Goal: Information Seeking & Learning: Learn about a topic

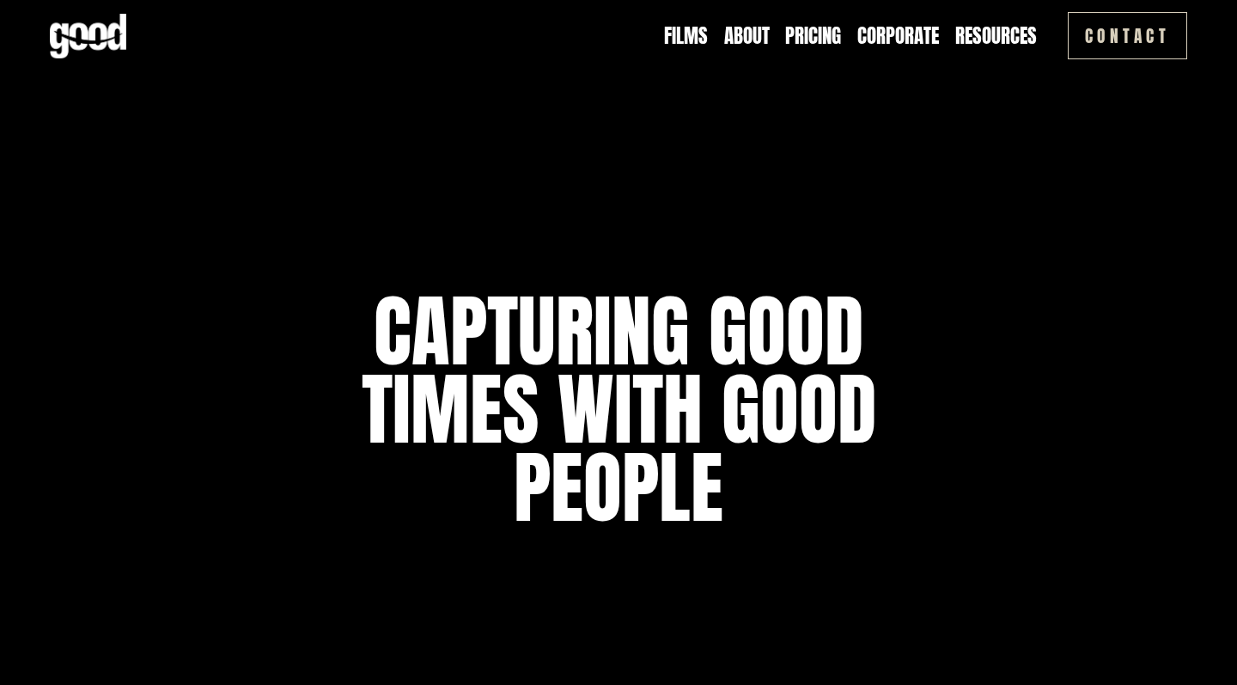
click at [682, 32] on link "Films" at bounding box center [686, 35] width 44 height 27
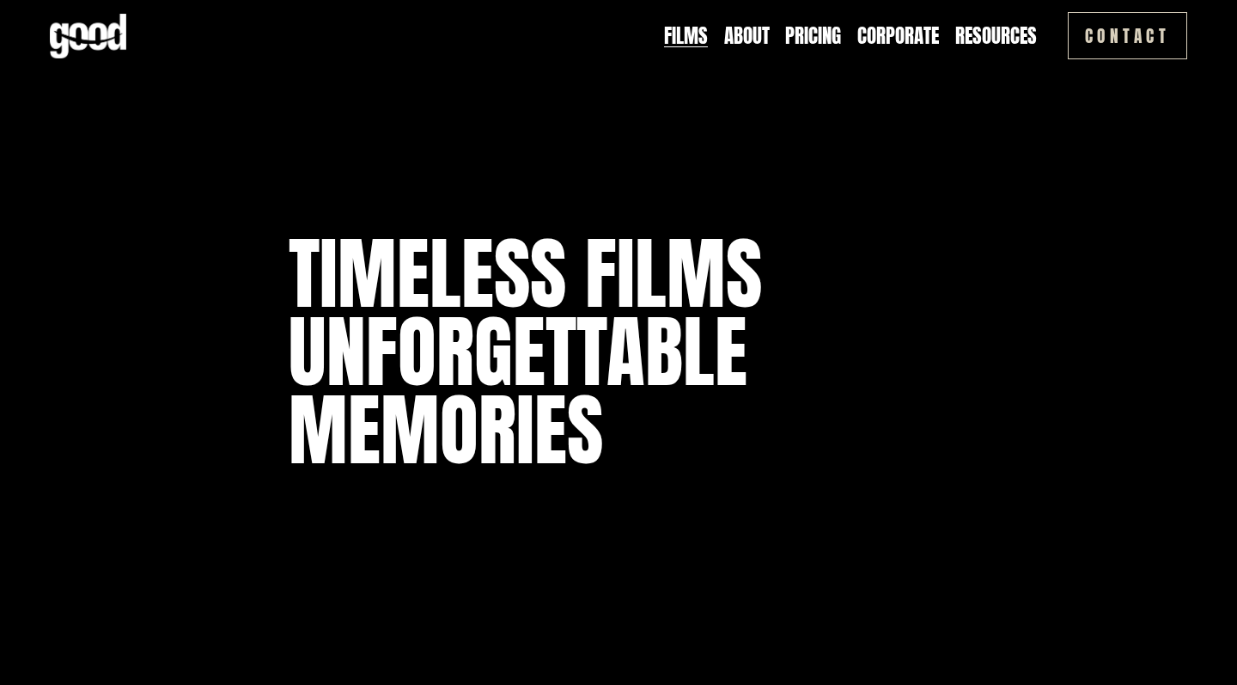
click at [821, 37] on link "Pricing" at bounding box center [813, 35] width 56 height 27
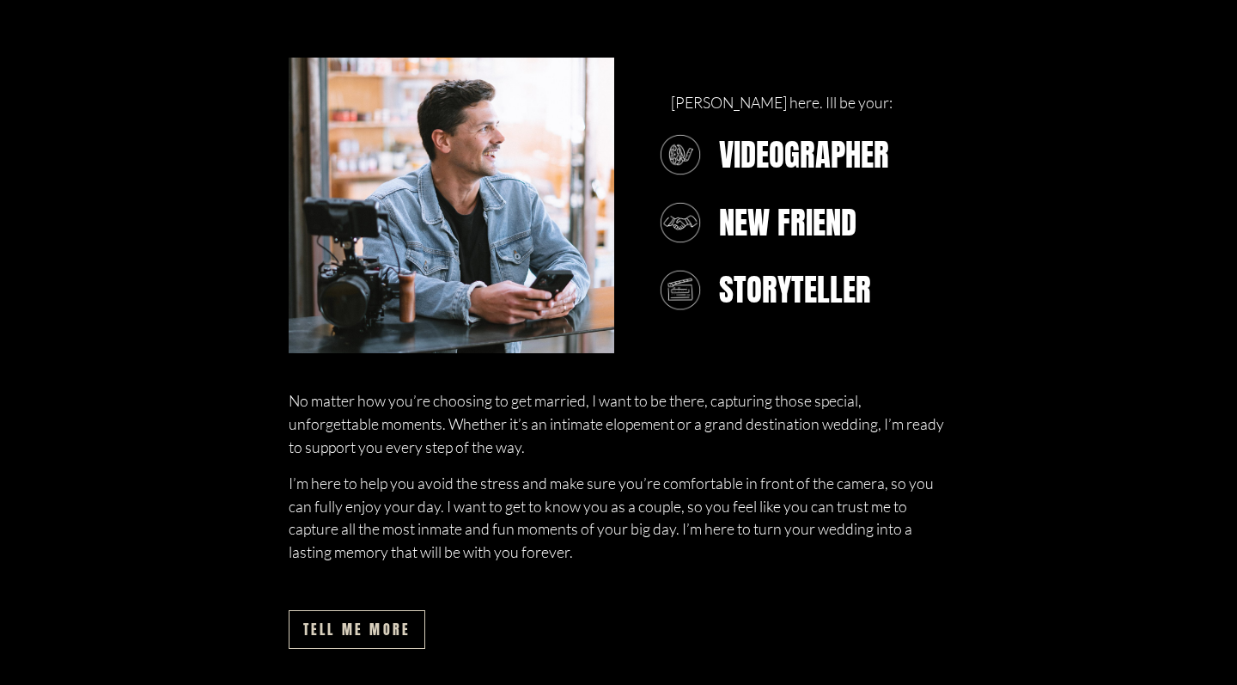
scroll to position [1152, 0]
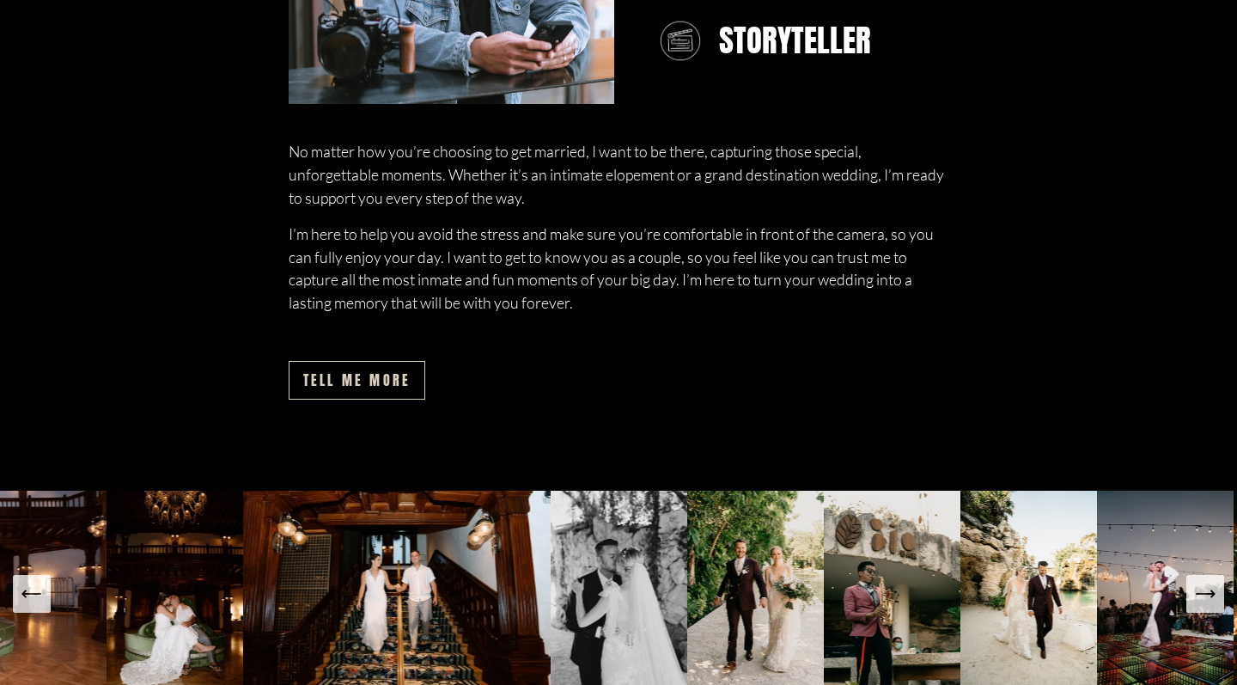
click at [397, 385] on link "tell me more" at bounding box center [357, 380] width 137 height 39
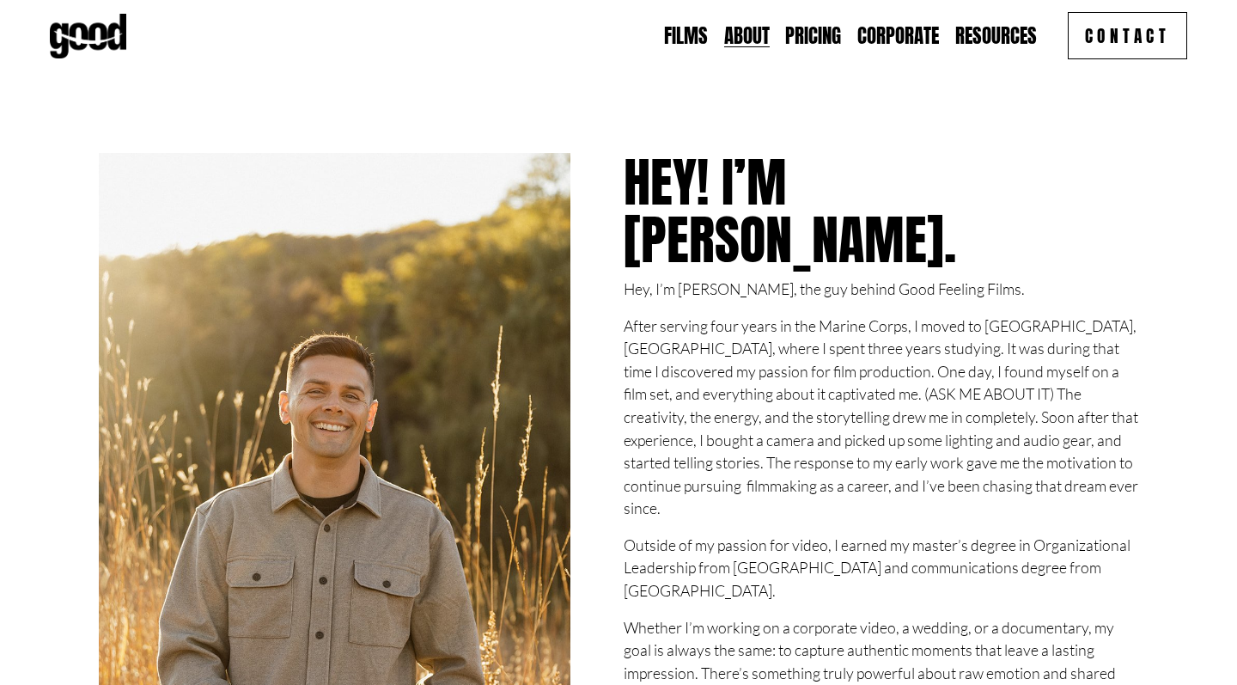
click at [691, 40] on link "Films" at bounding box center [686, 35] width 44 height 27
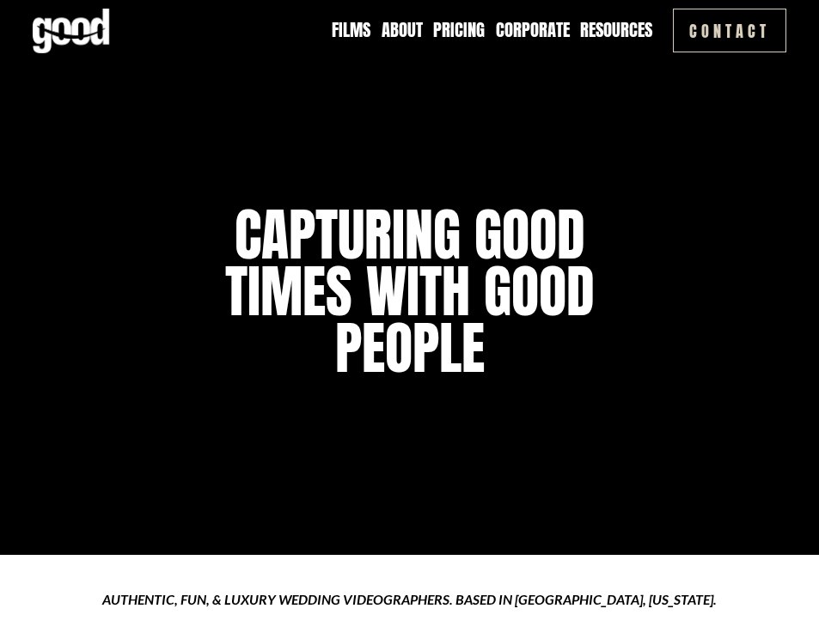
click at [395, 31] on link "About" at bounding box center [401, 30] width 41 height 25
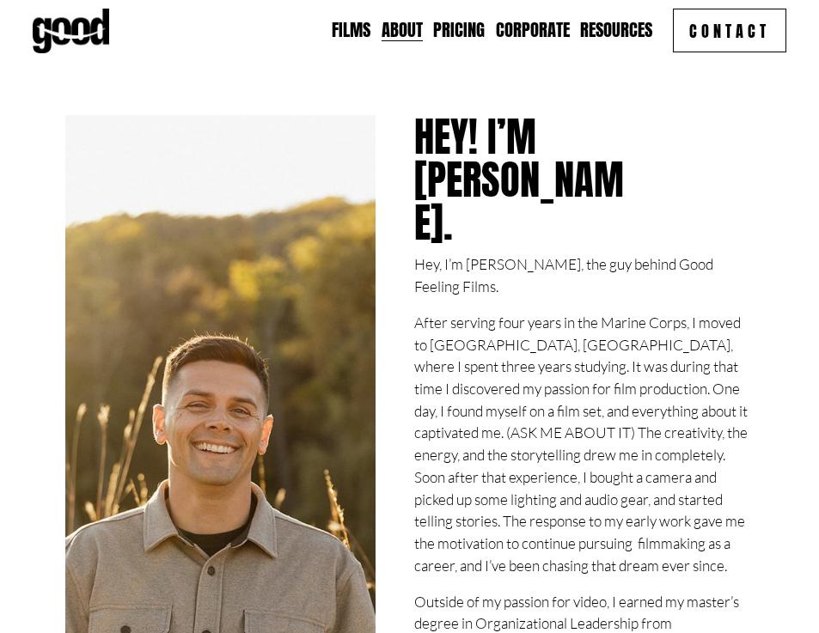
click at [349, 27] on link "Films" at bounding box center [351, 30] width 39 height 25
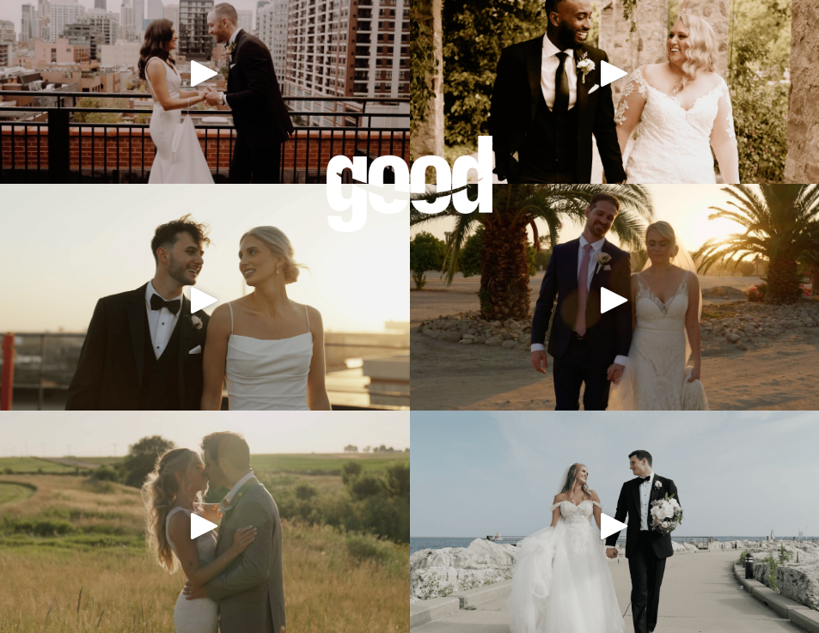
scroll to position [1273, 0]
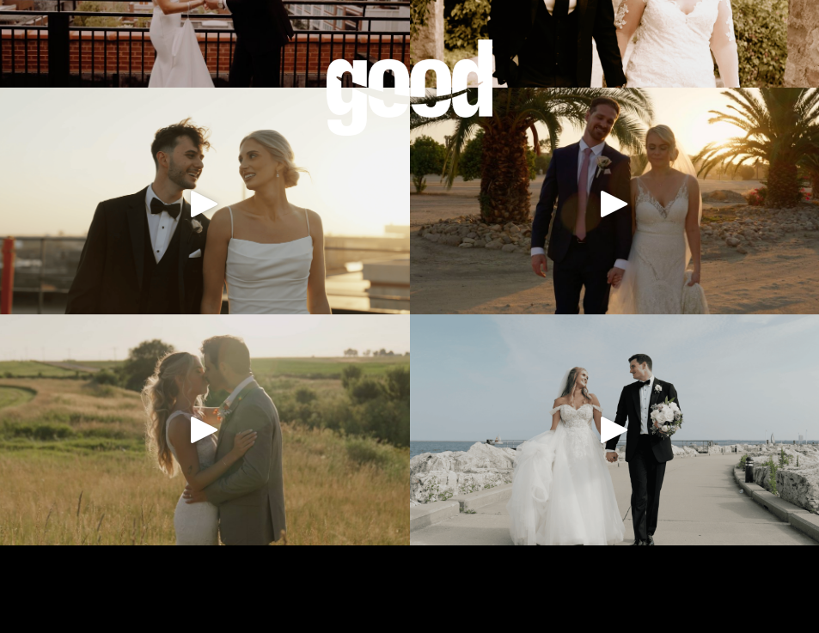
click at [199, 199] on div "Play" at bounding box center [204, 203] width 41 height 41
